Goal: Task Accomplishment & Management: Use online tool/utility

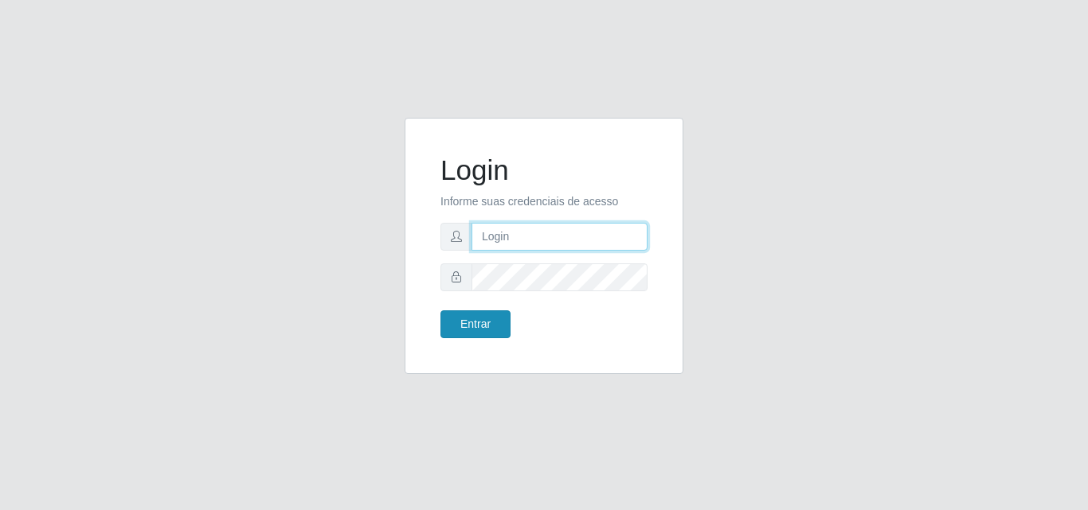
type input "[EMAIL_ADDRESS][DOMAIN_NAME]"
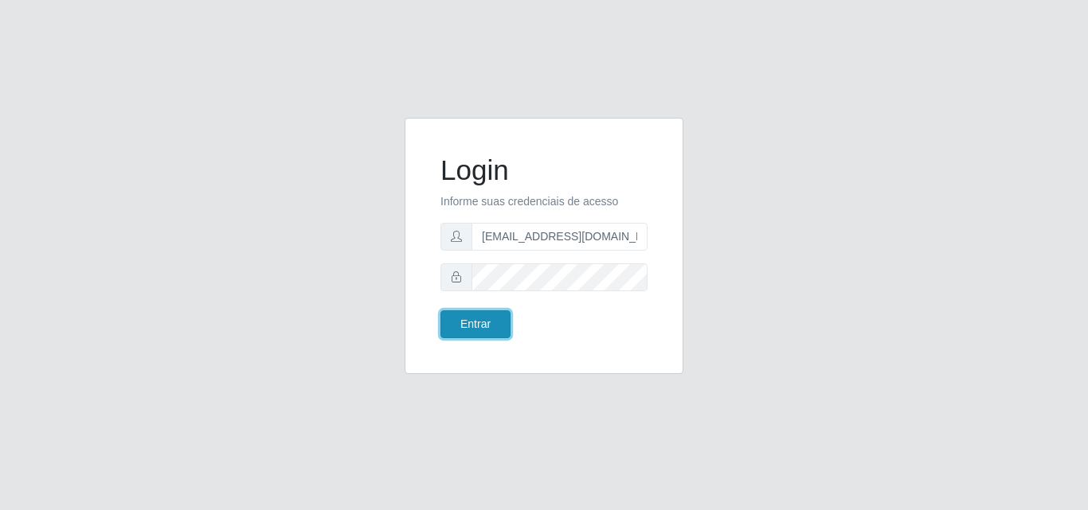
click at [484, 330] on button "Entrar" at bounding box center [475, 325] width 70 height 28
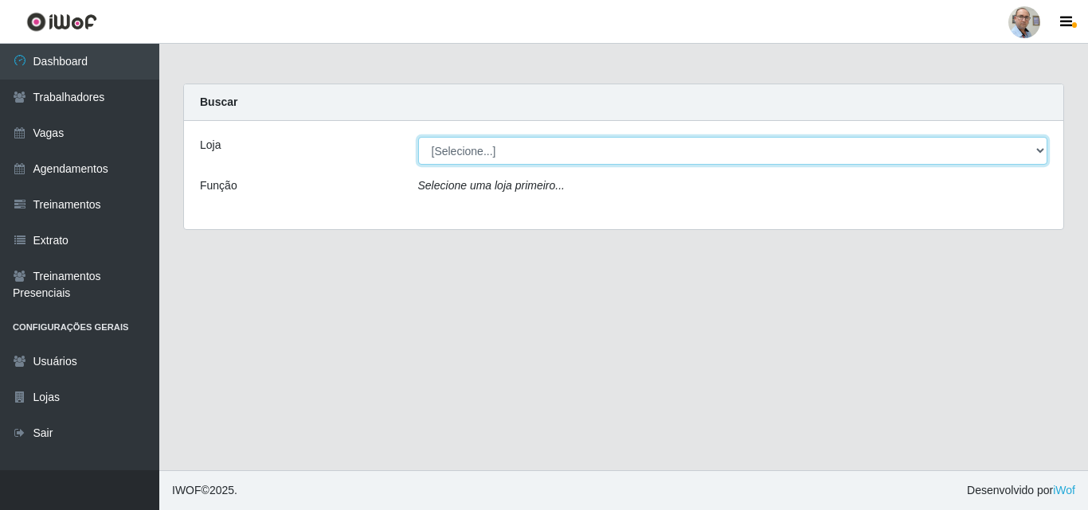
click at [469, 158] on select "[Selecione...] Mar Vermelho - Loja 04" at bounding box center [733, 151] width 630 height 28
select select "251"
click at [418, 137] on select "[Selecione...] Mar Vermelho - Loja 04" at bounding box center [733, 151] width 630 height 28
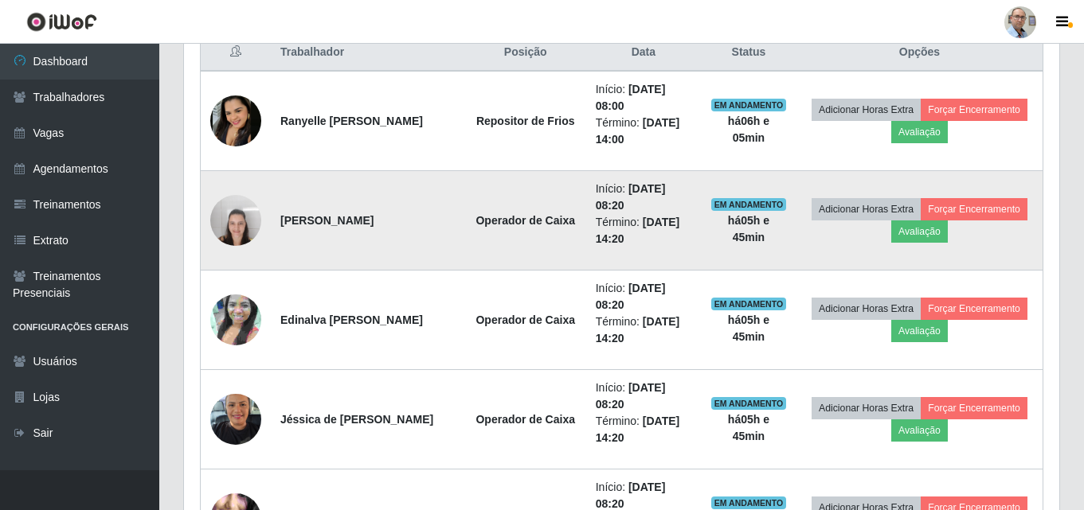
scroll to position [478, 0]
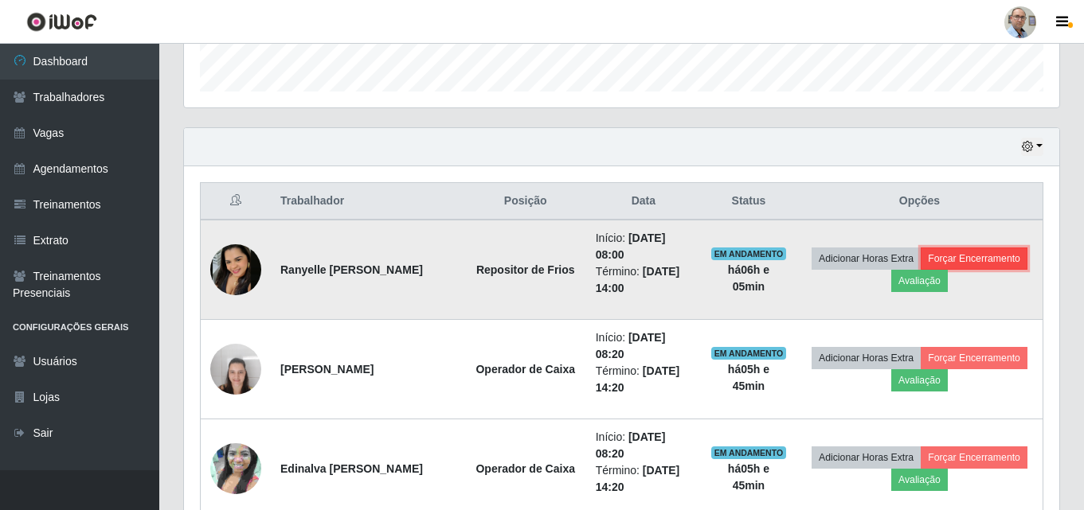
click at [921, 270] on button "Forçar Encerramento" at bounding box center [974, 259] width 107 height 22
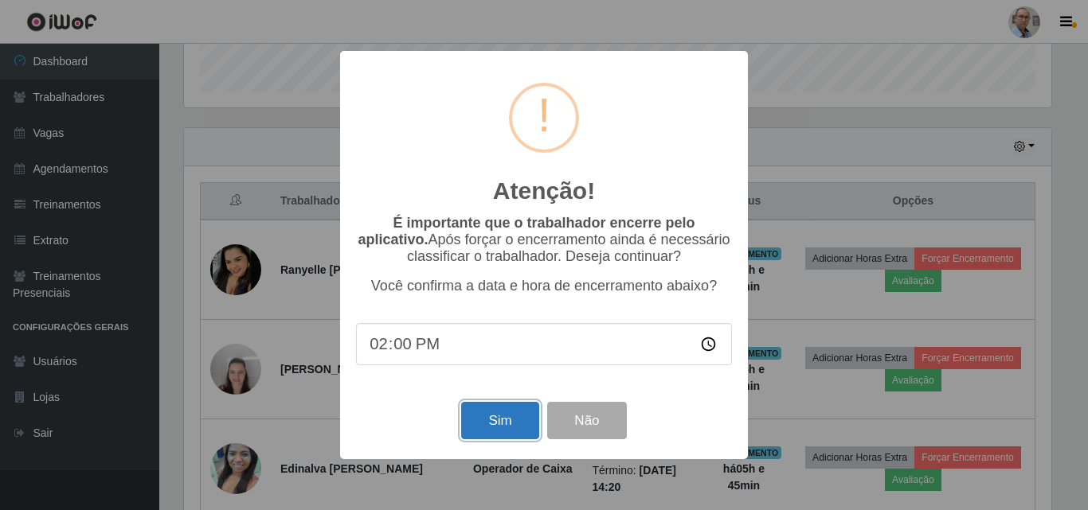
click at [484, 426] on button "Sim" at bounding box center [499, 420] width 77 height 37
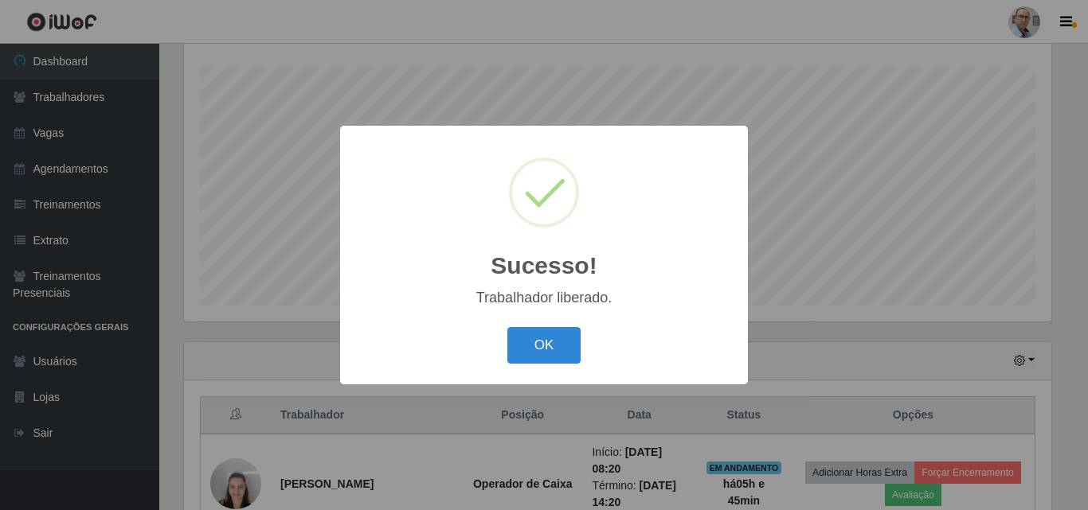
click at [853, 279] on div "Sucesso! × Trabalhador liberado. OK Cancel" at bounding box center [544, 255] width 1088 height 510
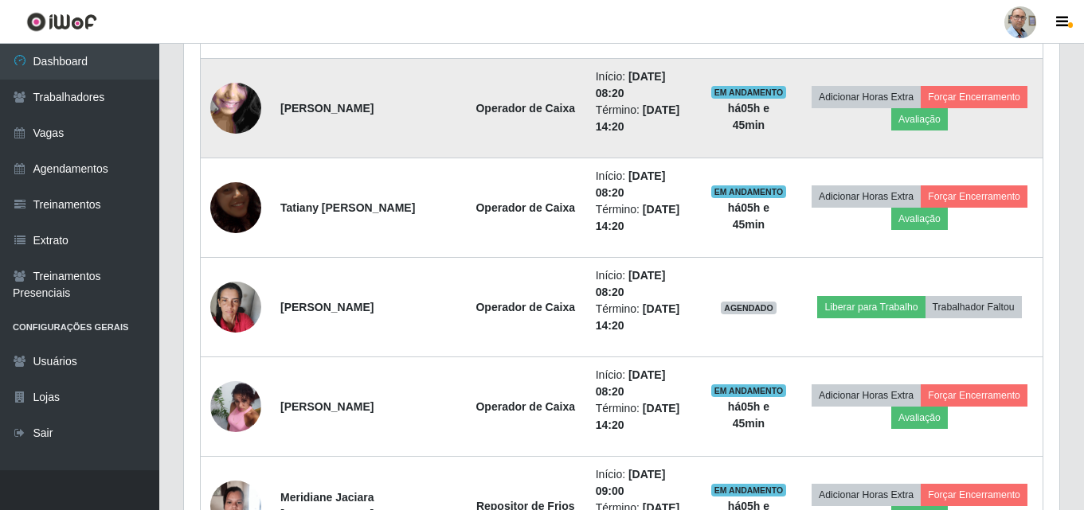
scroll to position [901, 0]
